Goal: Navigation & Orientation: Find specific page/section

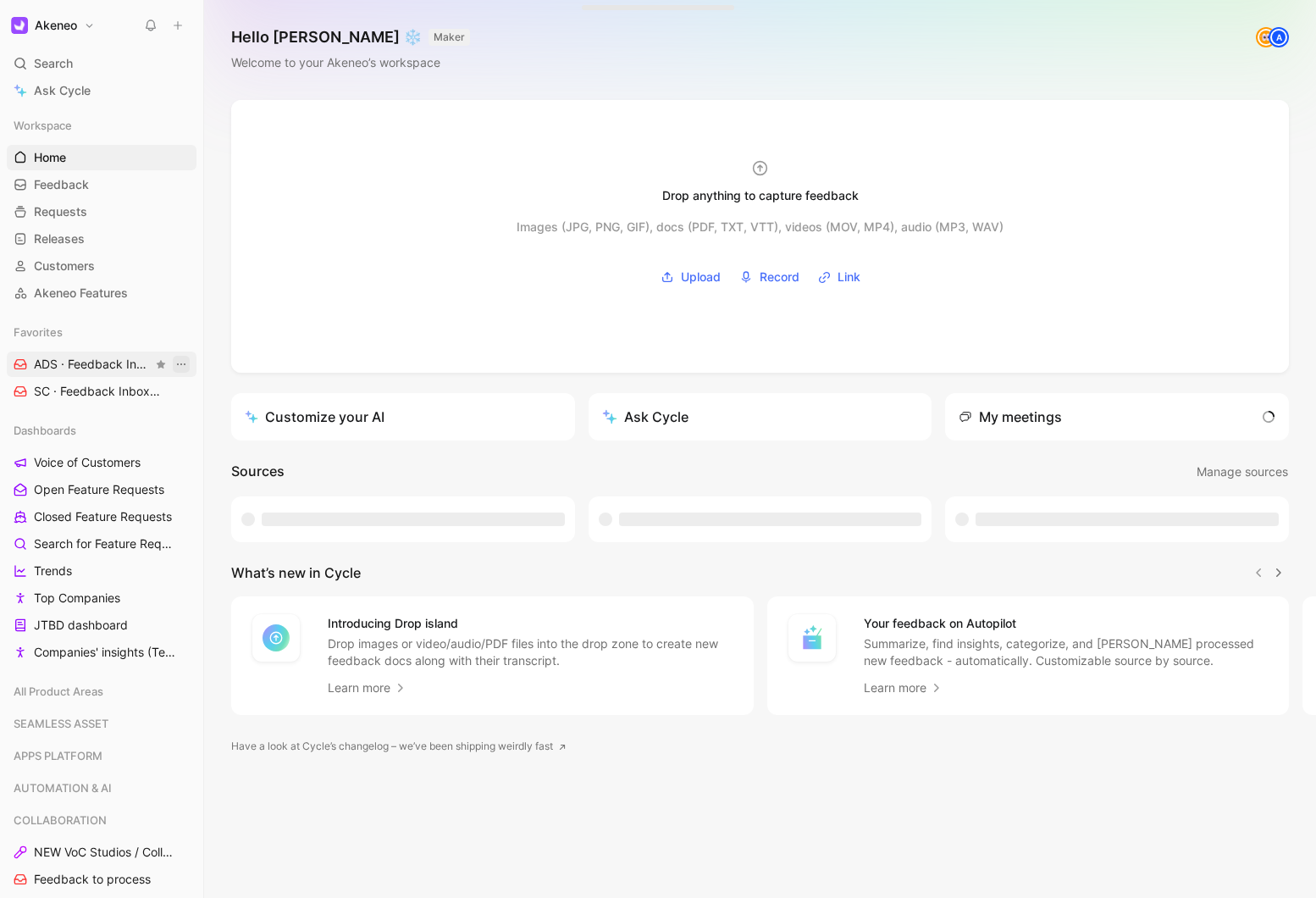
click at [181, 363] on icon "View actions" at bounding box center [181, 364] width 13 height 13
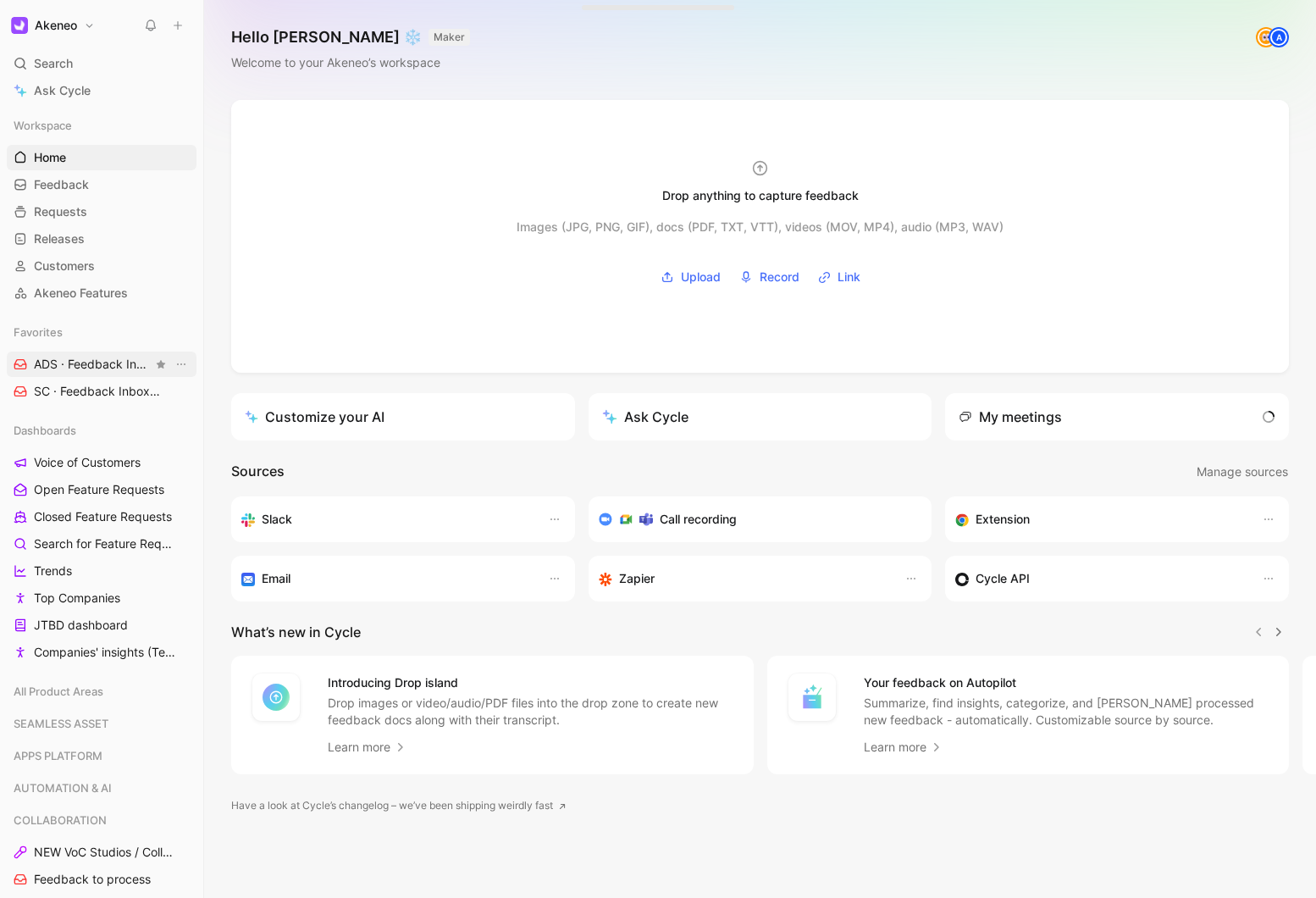
click at [103, 362] on span "ADS · Feedback Inbox DIGITAL SHOWROOM" at bounding box center [94, 365] width 119 height 17
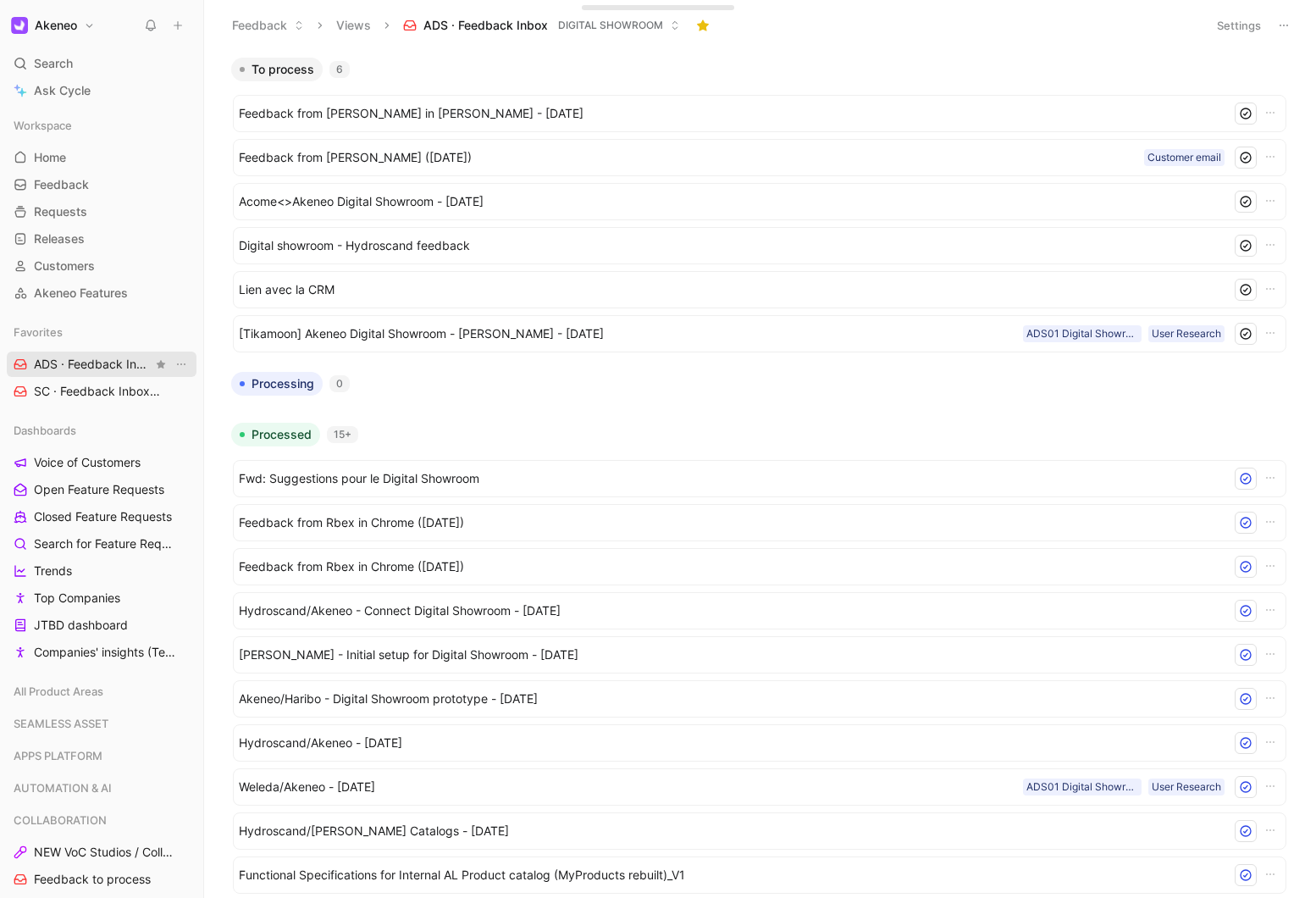
click at [86, 364] on span "ADS · Feedback Inbox DIGITAL SHOWROOM" at bounding box center [94, 365] width 119 height 17
click at [352, 24] on button "Views" at bounding box center [353, 25] width 50 height 25
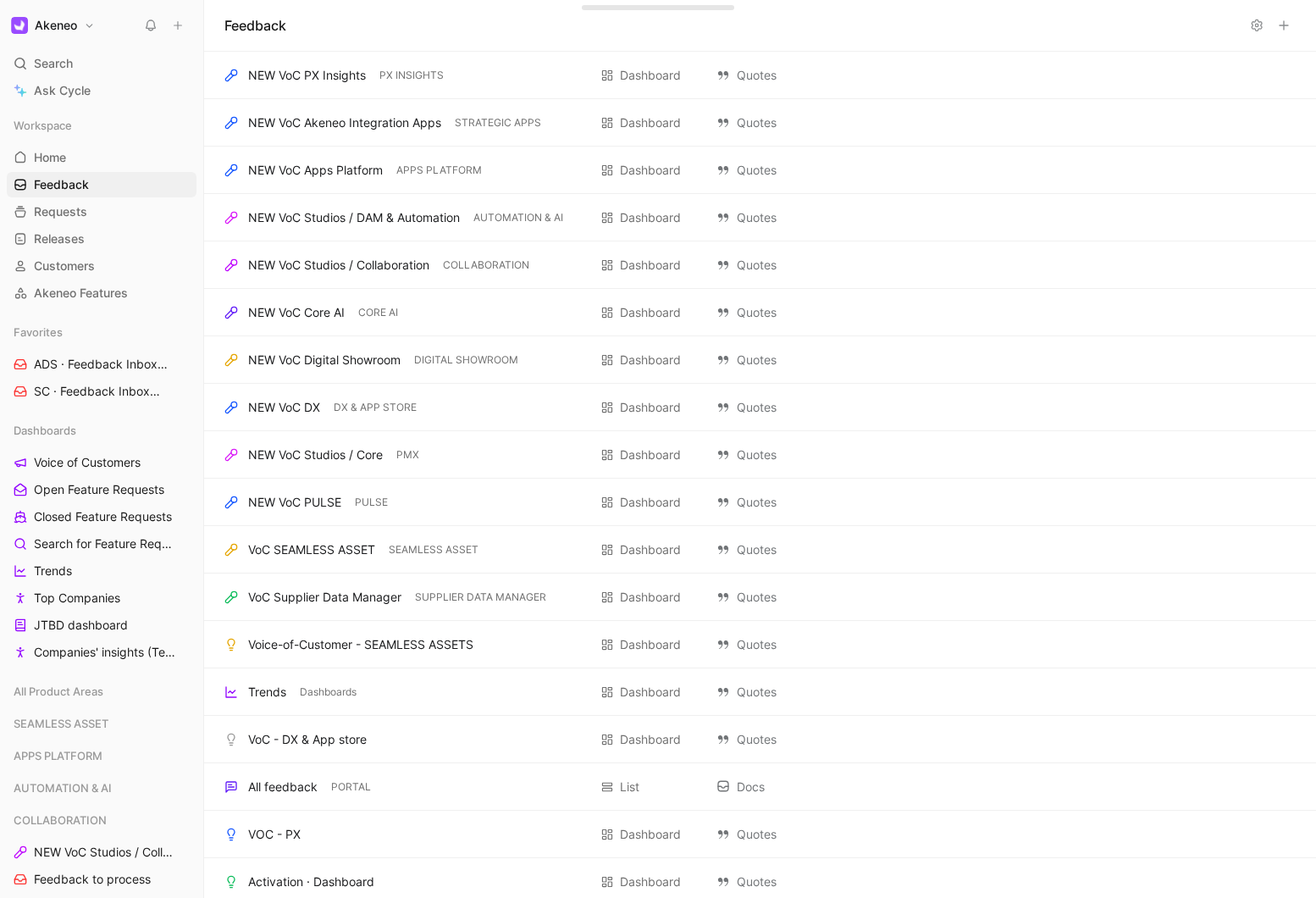
click at [1281, 24] on use at bounding box center [1285, 25] width 9 height 9
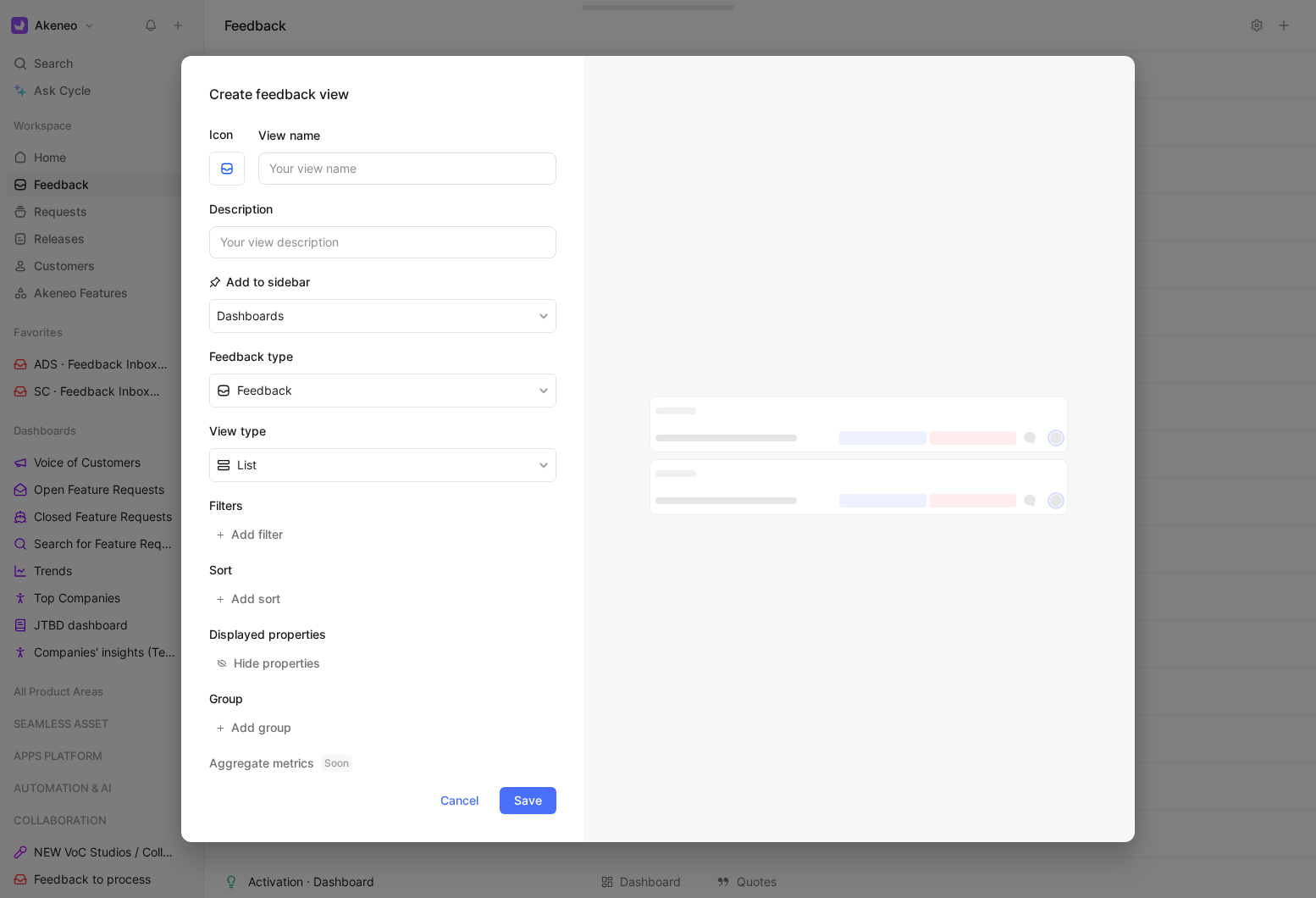
click at [1041, 38] on div at bounding box center [658, 449] width 1316 height 898
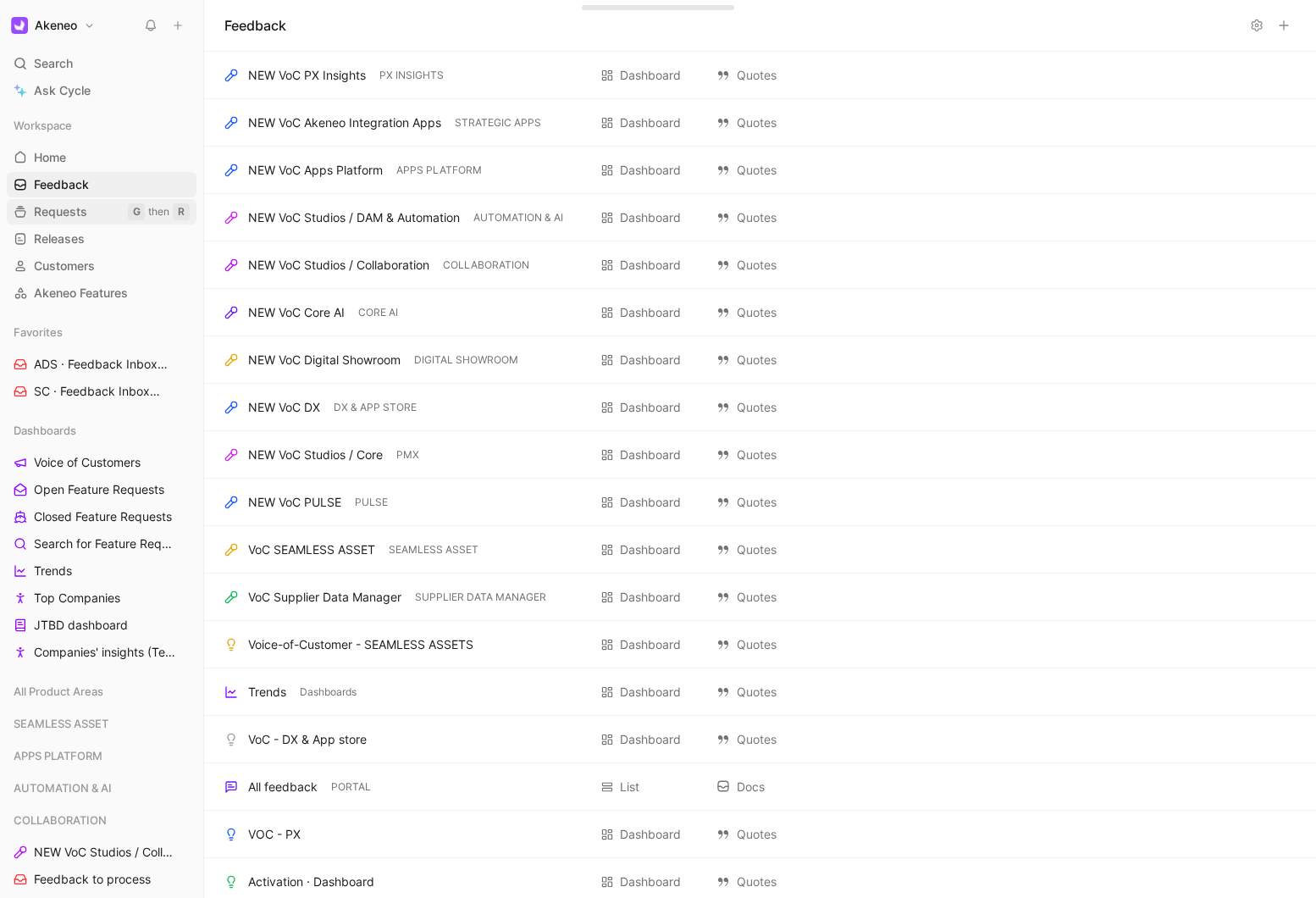
click at [52, 209] on span "Requests" at bounding box center [60, 211] width 53 height 17
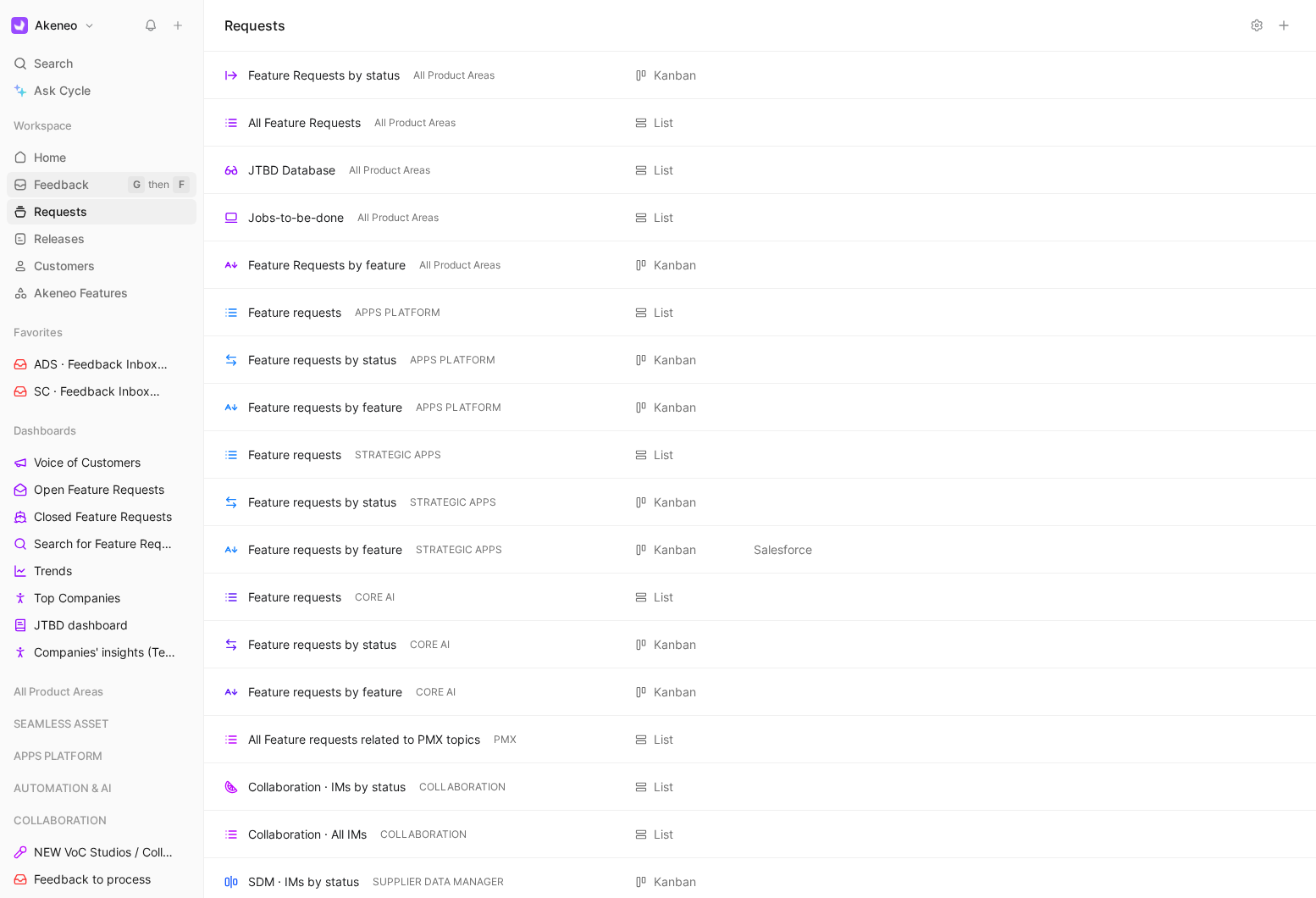
click at [49, 193] on link "Feedback G then F" at bounding box center [101, 184] width 190 height 25
